Goal: Task Accomplishment & Management: Manage account settings

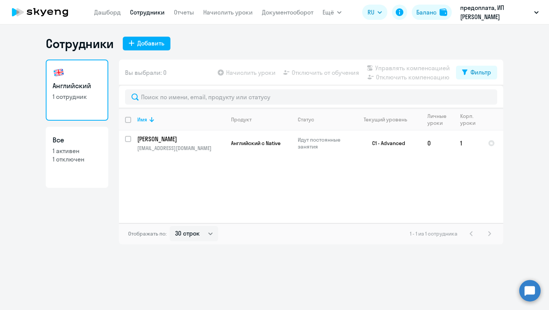
select select "30"
click at [87, 228] on div "Английский 1 сотрудник Все 1 активен 1 отключен" at bounding box center [77, 151] width 63 height 184
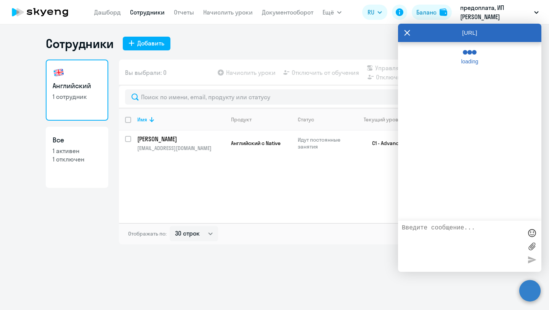
select select "30"
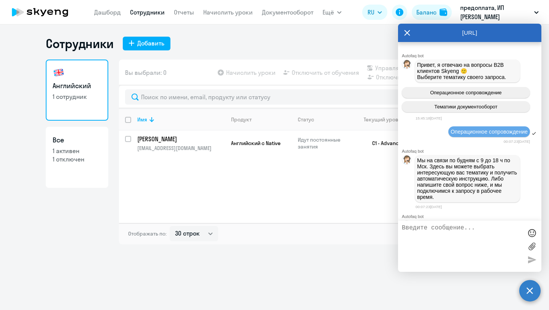
click at [403, 34] on div "[URL]" at bounding box center [469, 33] width 143 height 18
click at [406, 33] on icon at bounding box center [407, 33] width 6 height 18
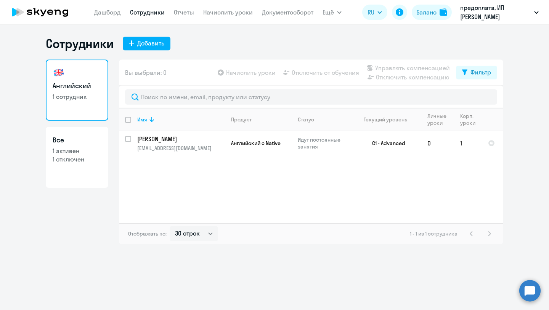
click at [296, 234] on div "Отображать по: 30 строк 50 строк 100 строк 1 - 1 из 1 сотрудника" at bounding box center [311, 233] width 384 height 21
click at [299, 214] on div "Имя Продукт Статус Текущий уровень Личные уроки Корп. уроки Порохин Ivan aevum.…" at bounding box center [311, 165] width 384 height 114
click at [270, 143] on span "Английский с Native" at bounding box center [256, 143] width 50 height 7
click at [236, 14] on link "Начислить уроки" at bounding box center [228, 12] width 50 height 8
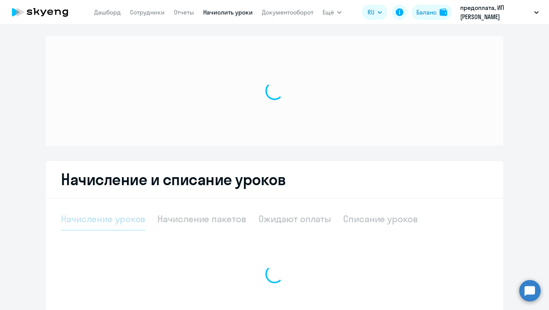
select select "10"
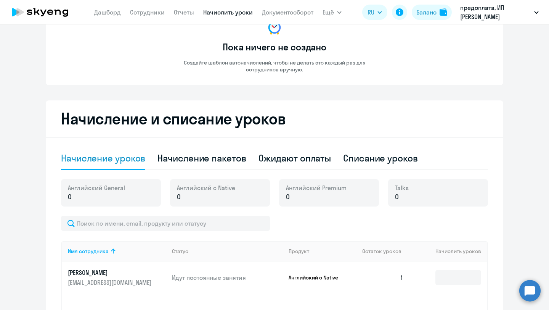
scroll to position [174, 0]
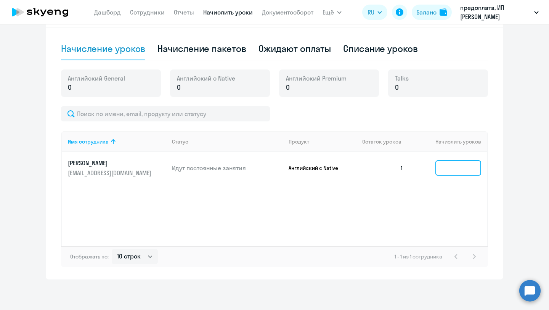
click at [444, 167] on input at bounding box center [458, 167] width 46 height 15
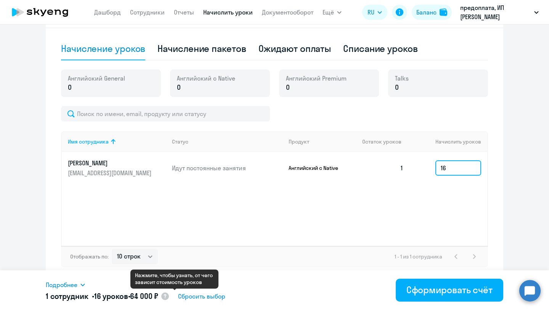
type input "16"
click at [169, 296] on circle at bounding box center [165, 296] width 8 height 8
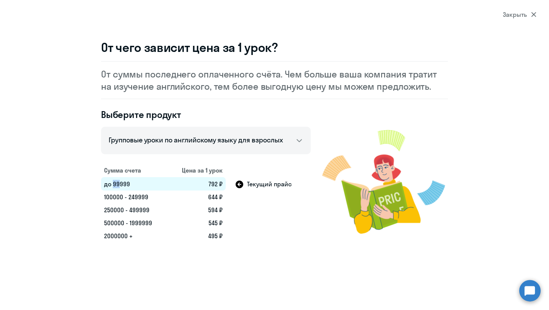
drag, startPoint x: 119, startPoint y: 186, endPoint x: 112, endPoint y: 186, distance: 6.5
click at [112, 186] on td "до 99999" at bounding box center [134, 183] width 67 height 13
drag, startPoint x: 113, startPoint y: 197, endPoint x: 103, endPoint y: 197, distance: 9.9
click at [103, 197] on td "100000 - 249999" at bounding box center [134, 196] width 67 height 13
click at [145, 200] on td "100000 - 249999" at bounding box center [134, 196] width 67 height 13
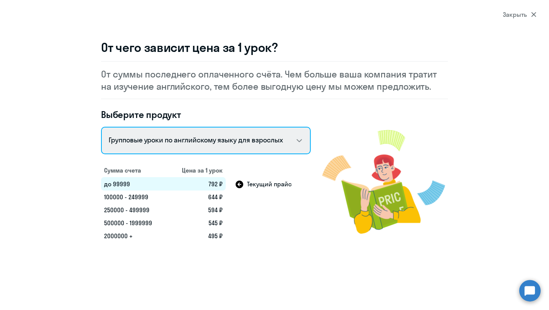
click at [286, 143] on select "Talks 15 минутные разговоры на английском Английский General с русскоговорящим …" at bounding box center [206, 140] width 210 height 27
select select "english_adult_native_speaker"
click at [101, 127] on select "Talks 15 минутные разговоры на английском Английский General с русскоговорящим …" at bounding box center [206, 140] width 210 height 27
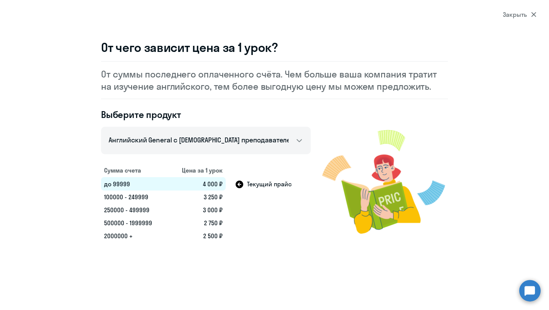
click at [531, 14] on icon at bounding box center [533, 14] width 5 height 5
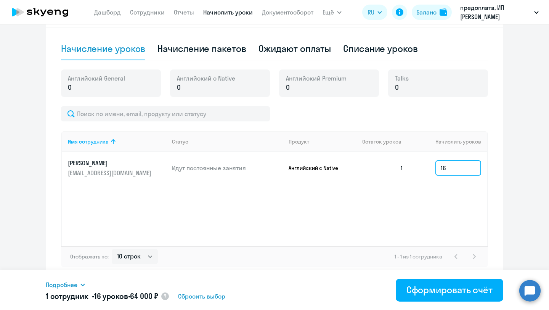
click at [451, 169] on input "16" at bounding box center [458, 167] width 46 height 15
drag, startPoint x: 451, startPoint y: 169, endPoint x: 401, endPoint y: 170, distance: 49.9
click at [402, 170] on tr "Порохин Ivan aevum.12@gmail.com Идут постоянные занятия Английский с Native 1 16" at bounding box center [274, 168] width 425 height 32
type input "2"
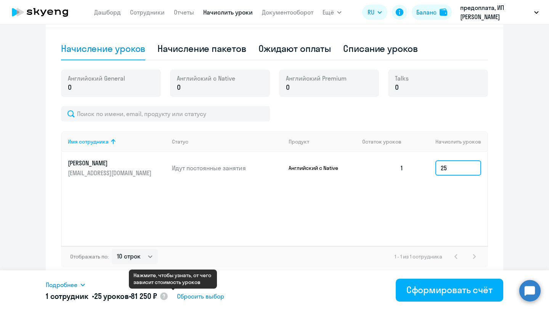
type input "25"
click at [168, 296] on circle at bounding box center [164, 296] width 8 height 8
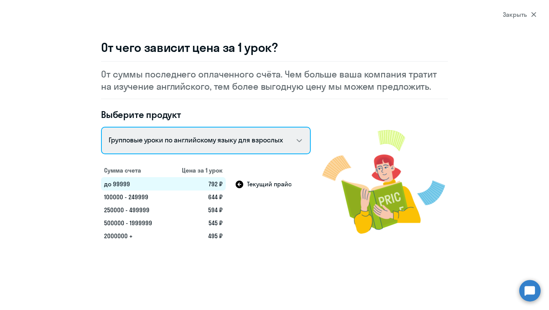
click at [209, 141] on select "Talks 15 минутные разговоры на английском Английский General с русскоговорящим …" at bounding box center [206, 140] width 210 height 27
select select "english_adult_native_speaker"
click at [101, 127] on select "Talks 15 минутные разговоры на английском Английский General с русскоговорящим …" at bounding box center [206, 140] width 210 height 27
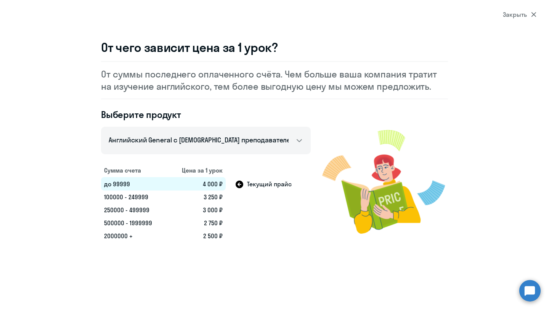
click at [531, 16] on icon at bounding box center [533, 14] width 5 height 5
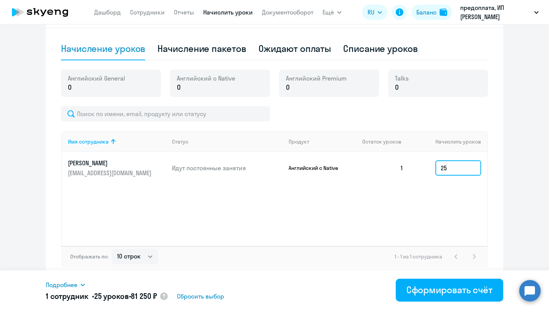
click at [452, 170] on input "25" at bounding box center [458, 167] width 46 height 15
type input "25"
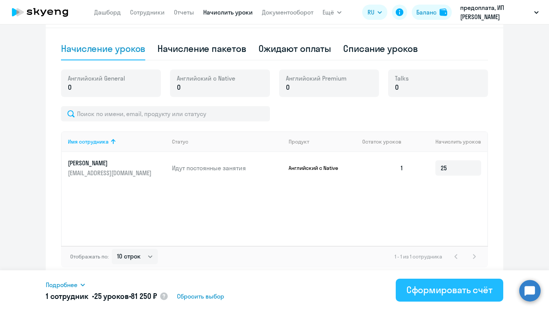
click at [444, 291] on div "Сформировать счёт" at bounding box center [449, 289] width 86 height 12
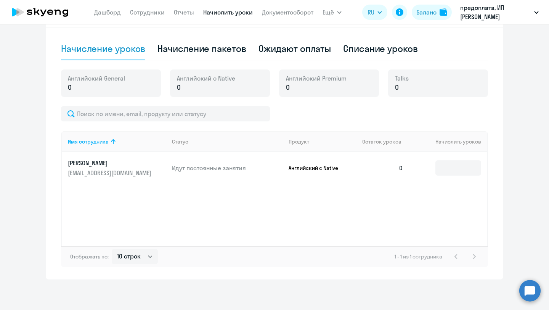
click at [302, 168] on p "Английский с Native" at bounding box center [317, 167] width 57 height 7
click at [313, 181] on td "Английский с Native" at bounding box center [319, 168] width 74 height 32
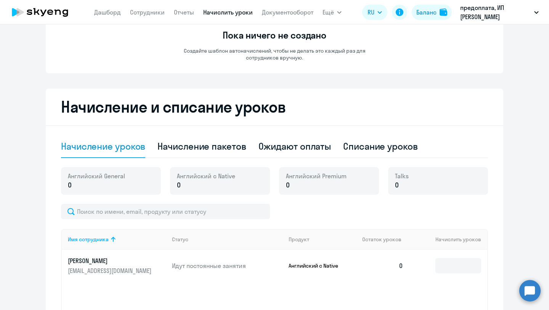
scroll to position [0, 0]
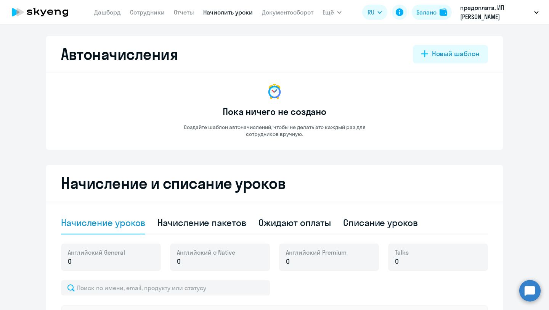
click at [289, 40] on div "Автоначисления Новый шаблон Пока ничего не создано Создайте шаблон автоначислен…" at bounding box center [274, 93] width 457 height 114
click at [278, 14] on link "Документооборот" at bounding box center [287, 12] width 51 height 8
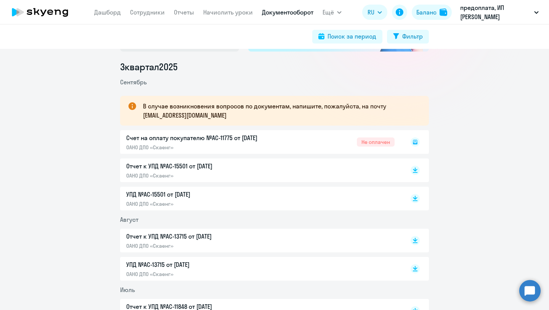
scroll to position [68, 0]
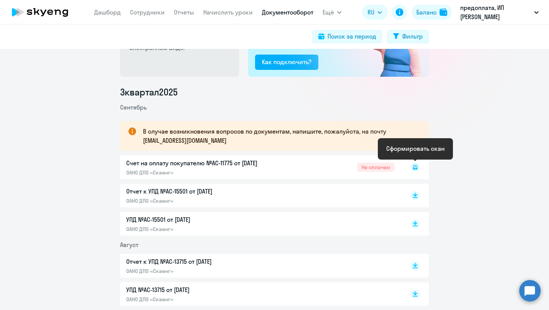
click at [414, 167] on icon at bounding box center [415, 167] width 3 height 0
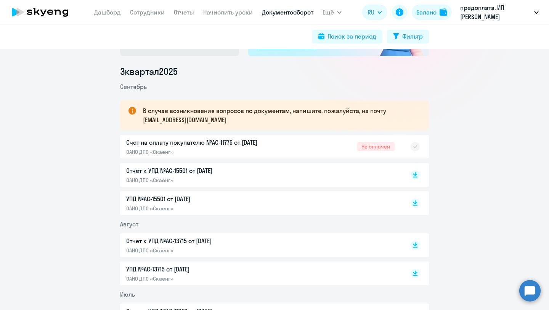
scroll to position [85, 0]
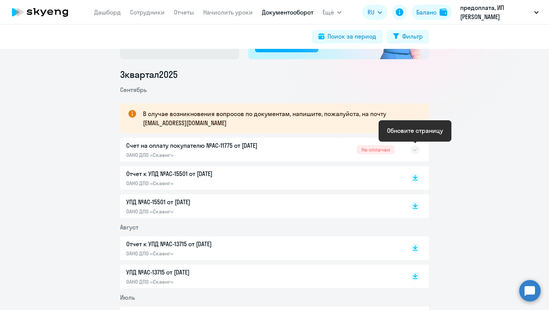
click at [417, 151] on rect at bounding box center [415, 149] width 9 height 9
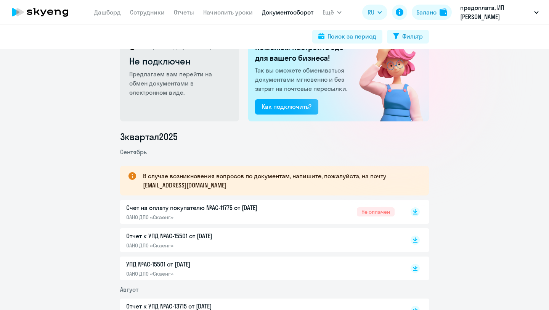
scroll to position [56, 0]
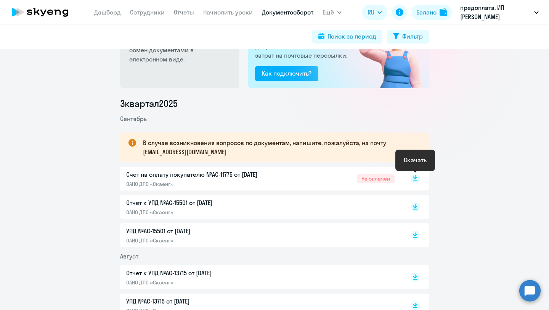
click at [415, 179] on rect at bounding box center [415, 178] width 9 height 9
